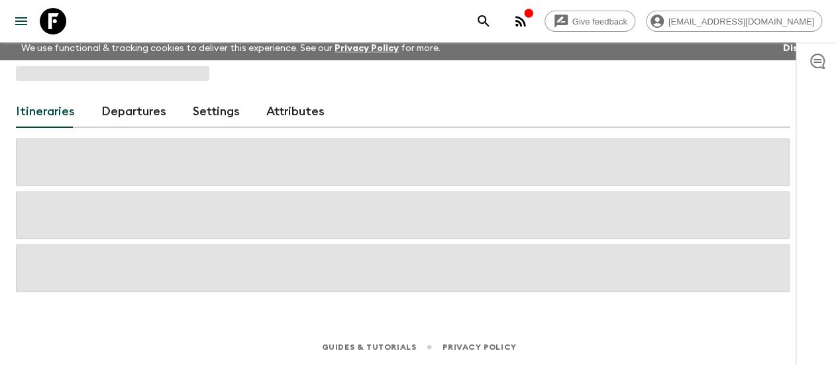
scroll to position [5, 0]
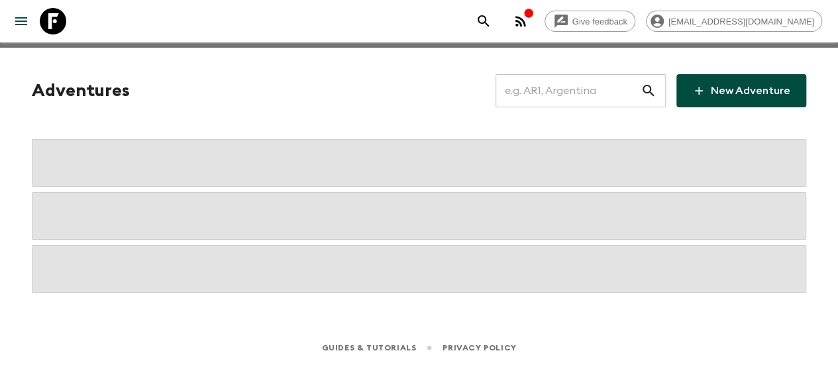
click at [549, 101] on input "text" at bounding box center [567, 90] width 145 height 37
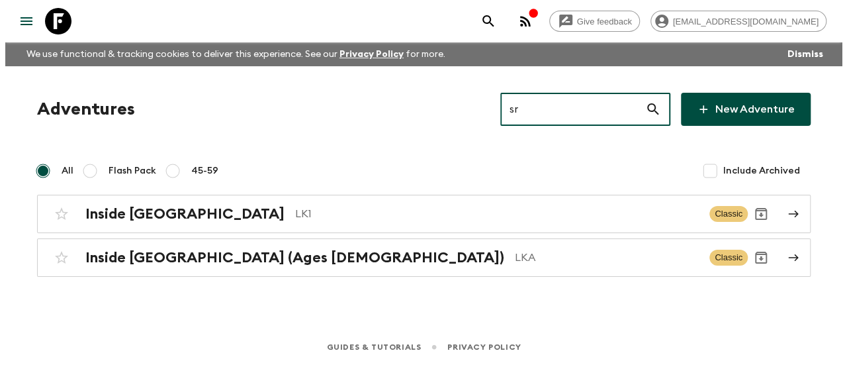
scroll to position [0, 0]
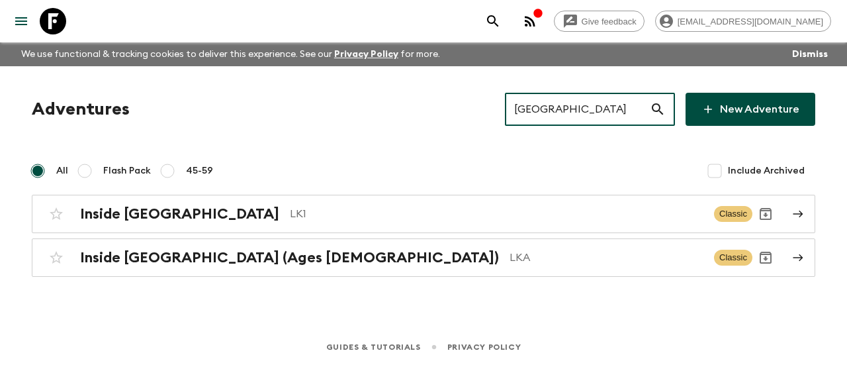
type input "[GEOGRAPHIC_DATA]"
click at [581, 99] on input "[GEOGRAPHIC_DATA]" at bounding box center [577, 109] width 145 height 37
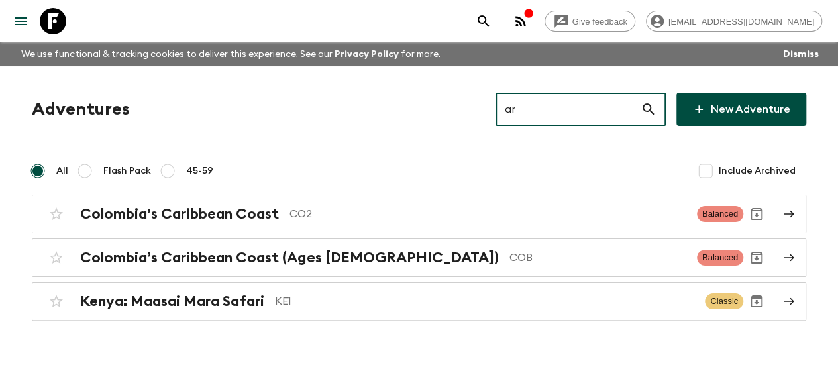
type input "a"
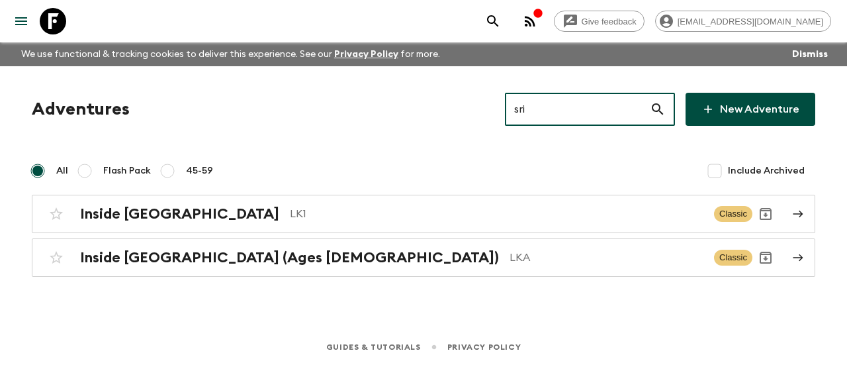
type input "sri"
